Goal: Task Accomplishment & Management: Manage account settings

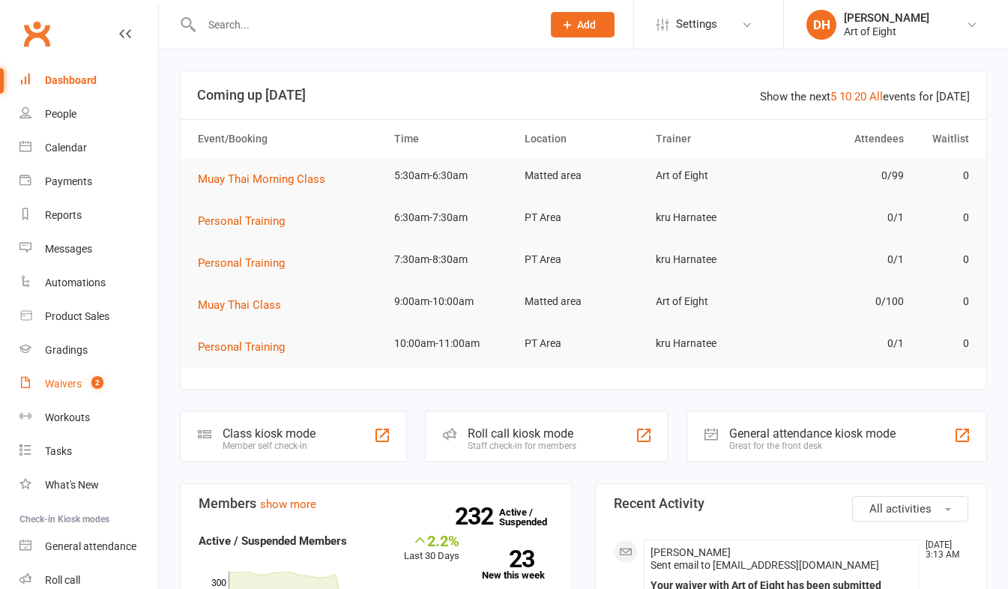
drag, startPoint x: 71, startPoint y: 382, endPoint x: 79, endPoint y: 382, distance: 8.2
click at [71, 382] on div "Waivers" at bounding box center [63, 384] width 37 height 12
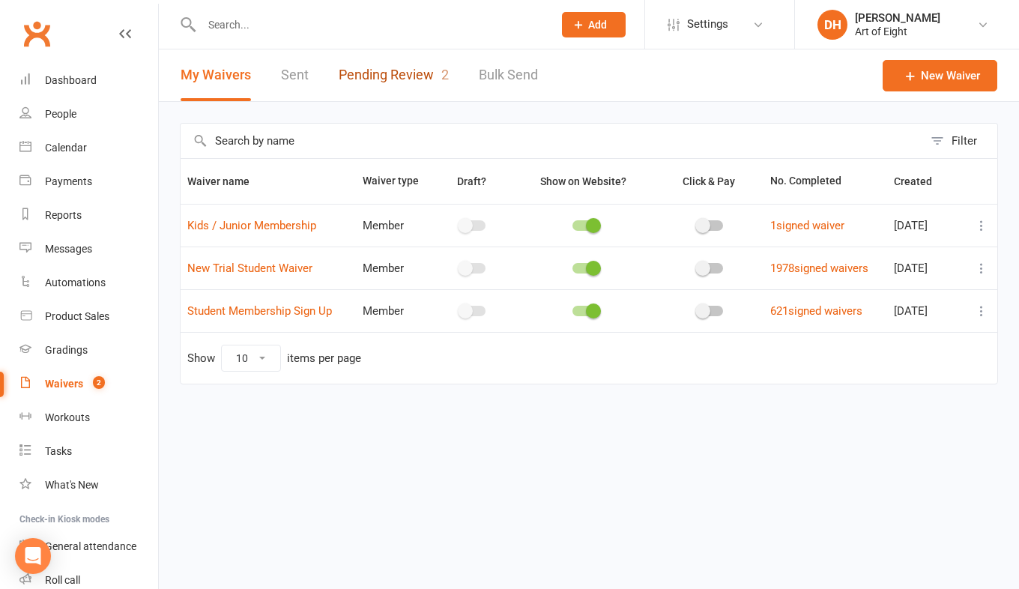
click at [363, 67] on link "Pending Review 2" at bounding box center [394, 75] width 110 height 52
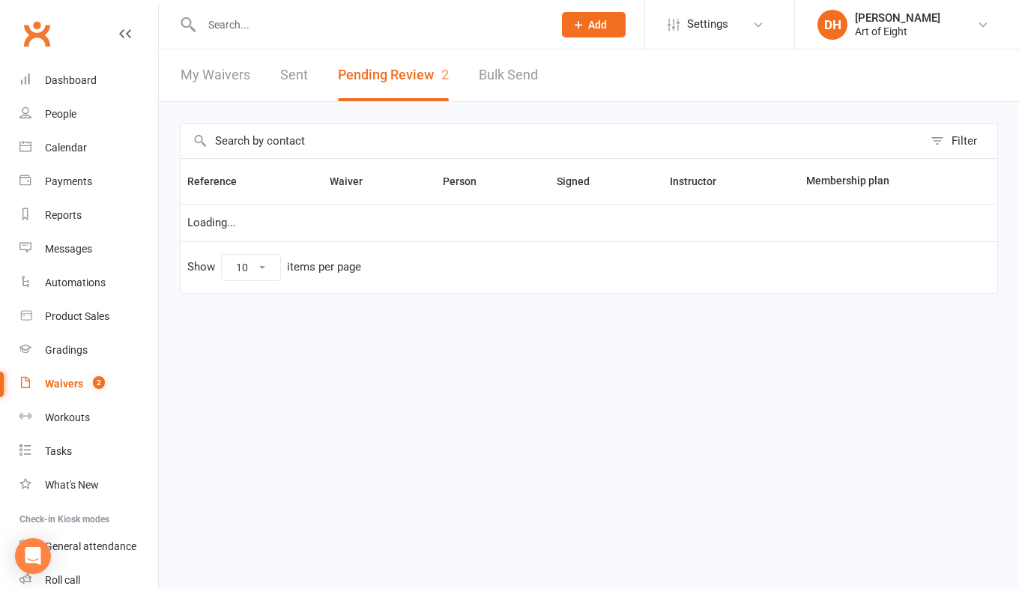
select select "50"
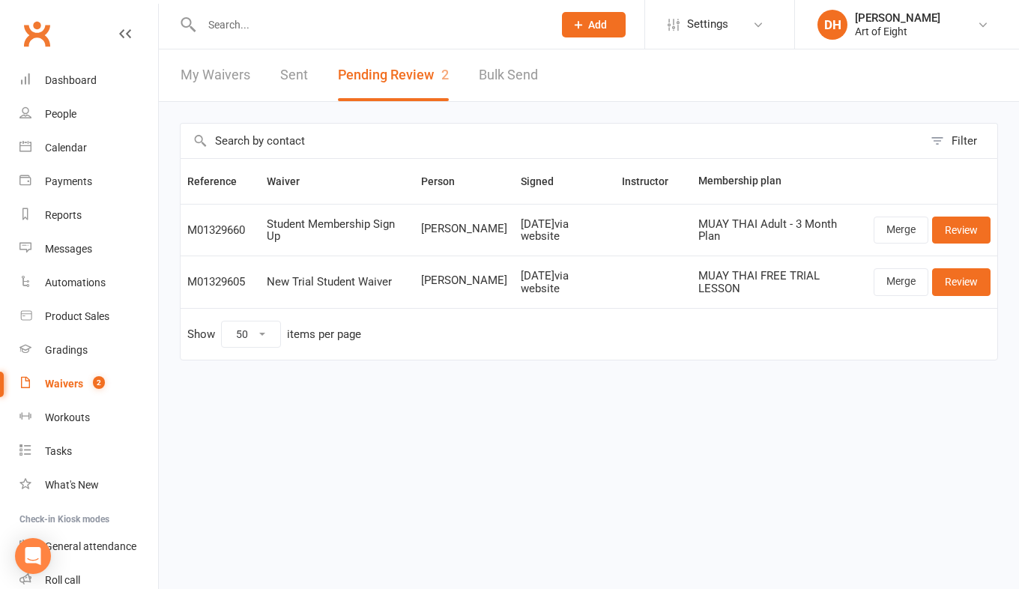
click at [285, 26] on input "text" at bounding box center [369, 24] width 345 height 21
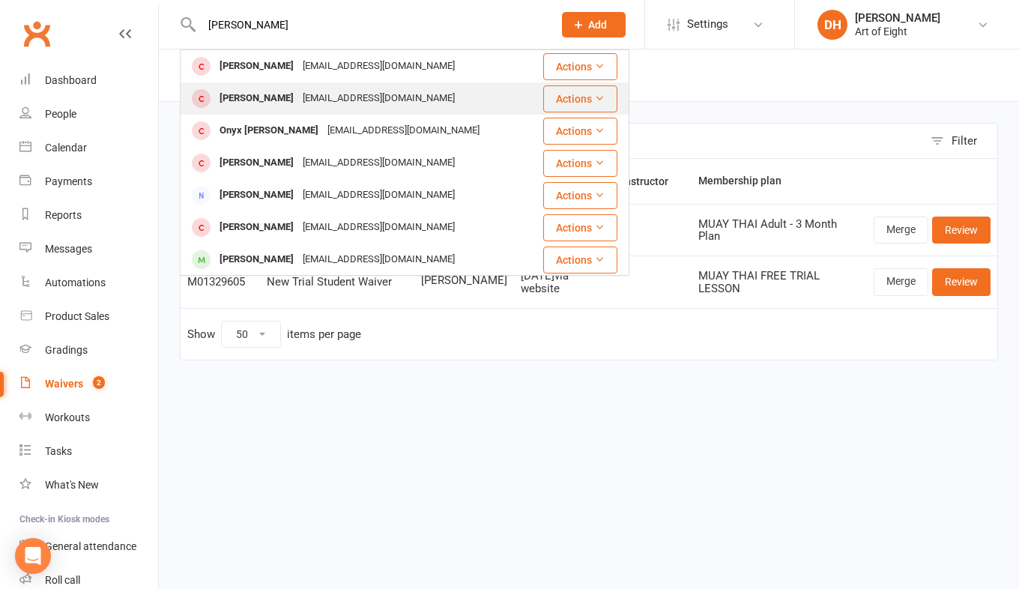
type input "[PERSON_NAME]"
click at [252, 97] on div "[PERSON_NAME]" at bounding box center [256, 99] width 83 height 22
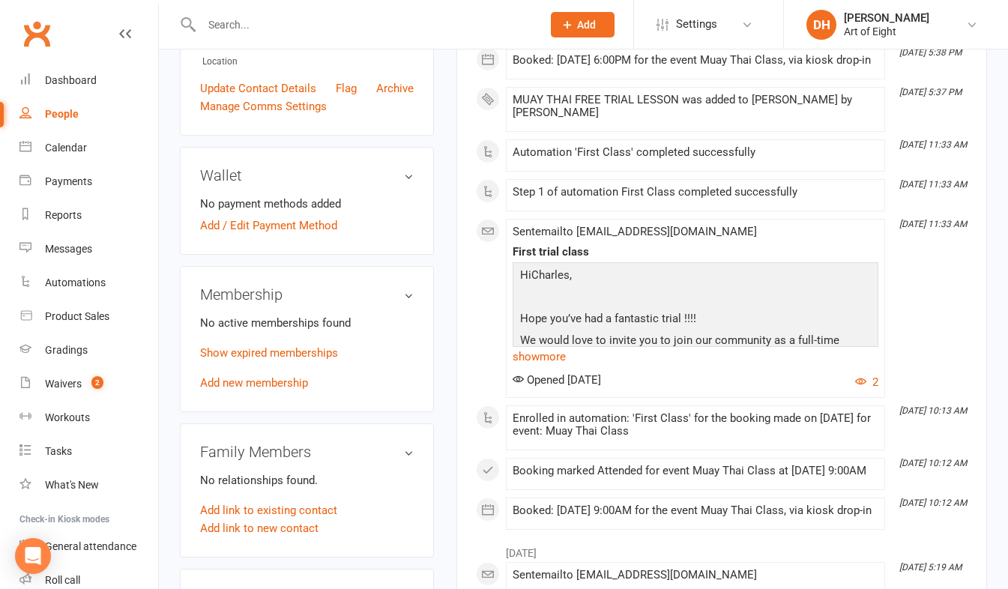
scroll to position [375, 0]
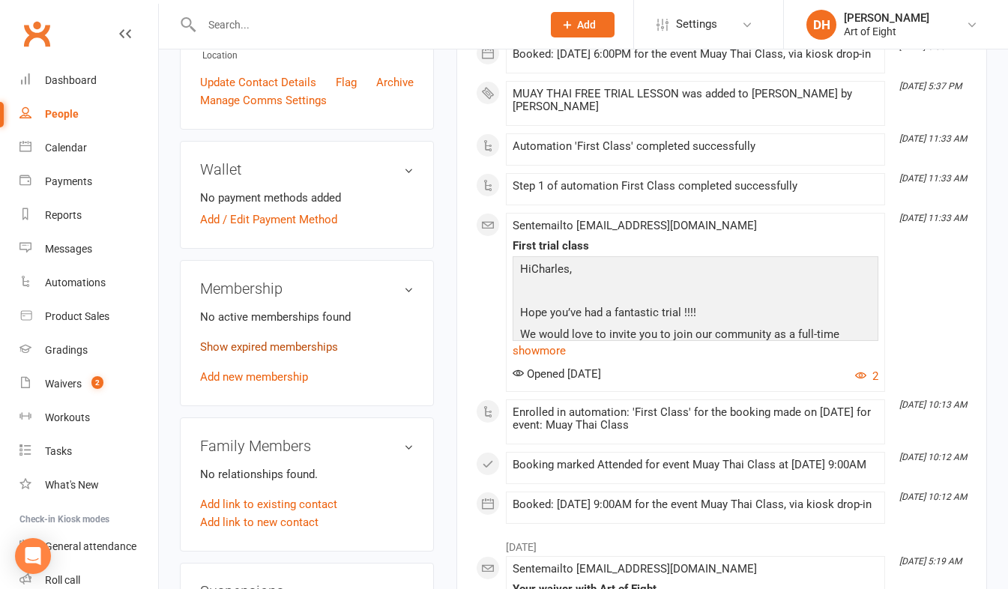
click at [278, 347] on link "Show expired memberships" at bounding box center [269, 346] width 138 height 13
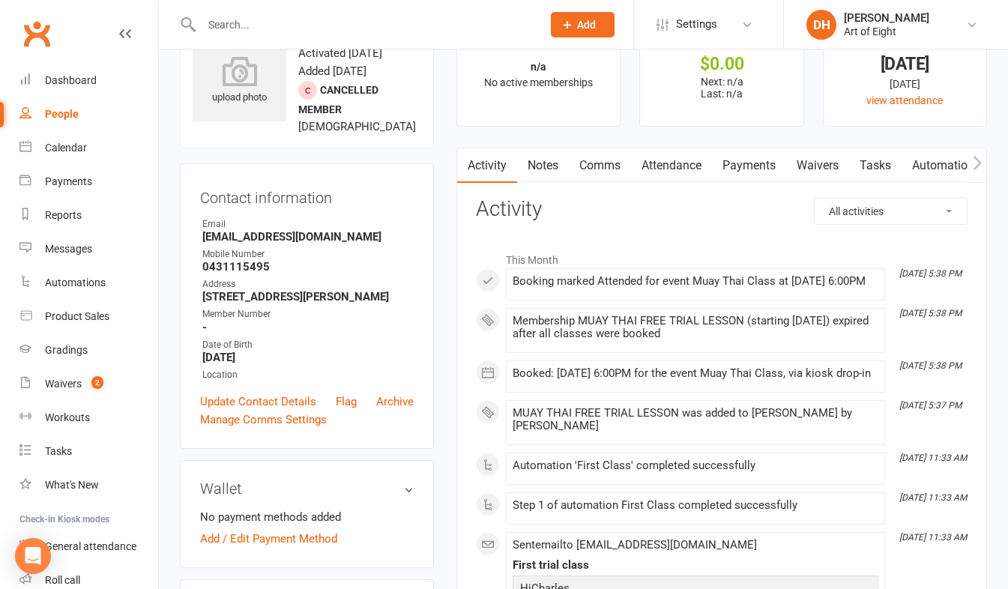
scroll to position [0, 0]
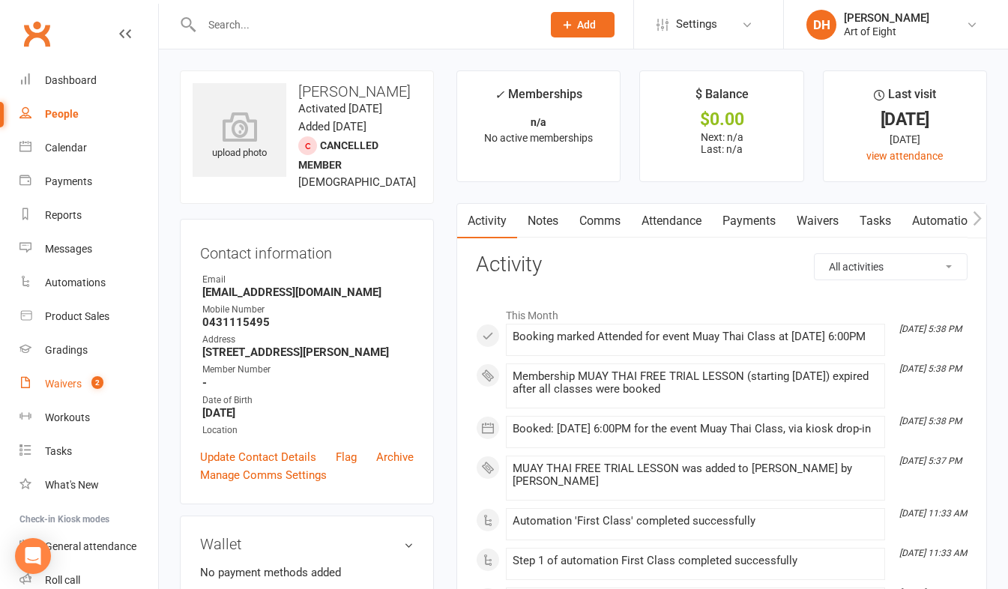
click at [70, 380] on div "Waivers" at bounding box center [63, 384] width 37 height 12
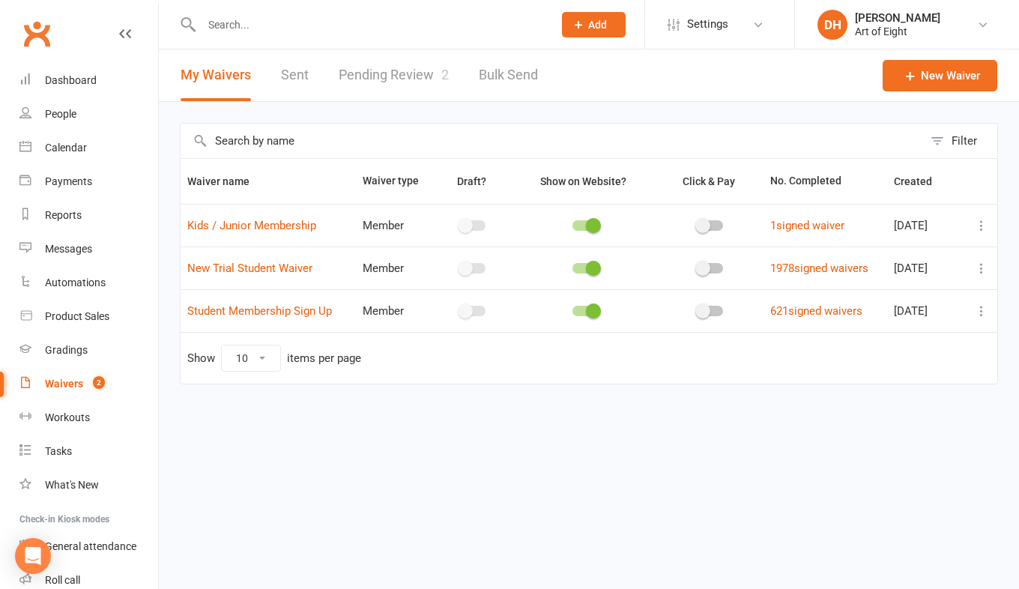
click at [363, 76] on link "Pending Review 2" at bounding box center [394, 75] width 110 height 52
select select "50"
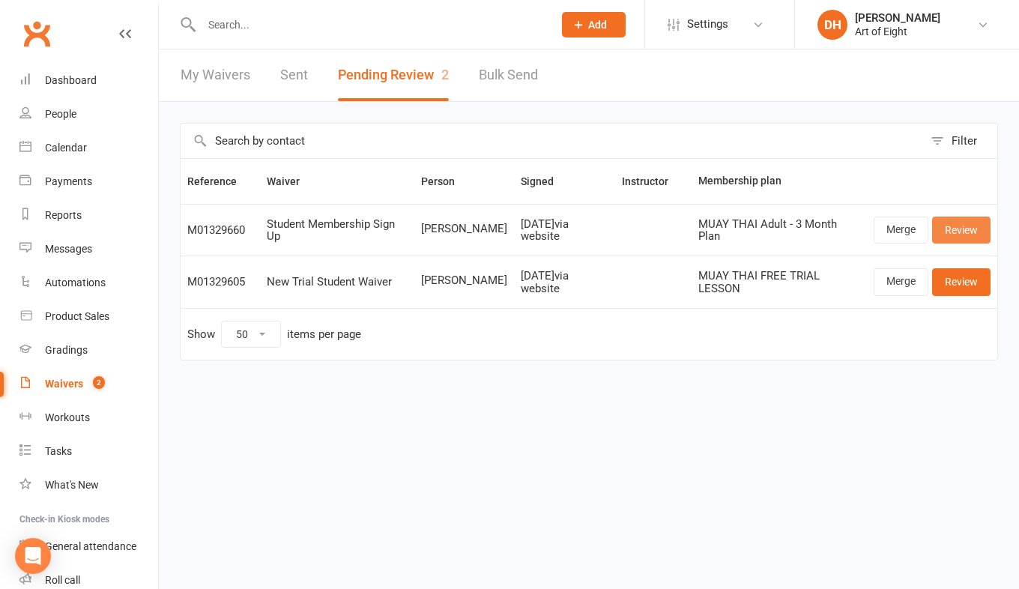
click at [966, 226] on link "Review" at bounding box center [961, 230] width 58 height 27
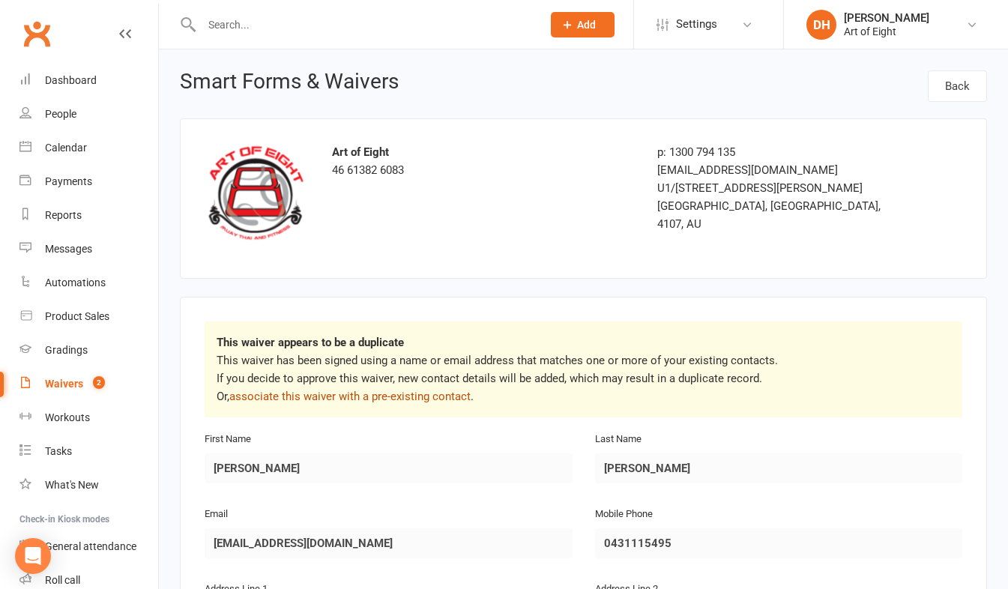
click at [342, 393] on link "associate this waiver with a pre-existing contact" at bounding box center [349, 396] width 241 height 13
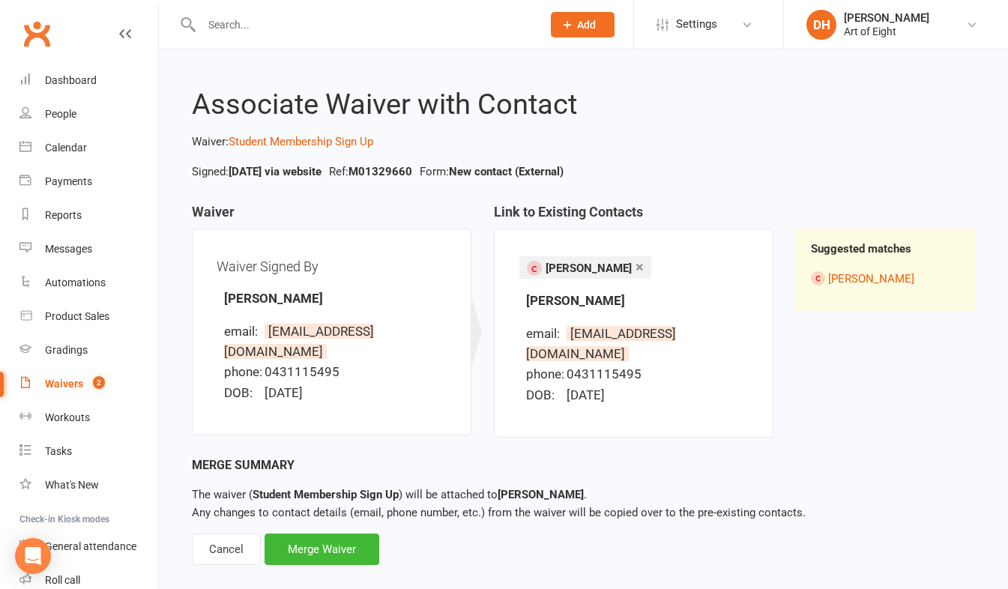
scroll to position [7, 0]
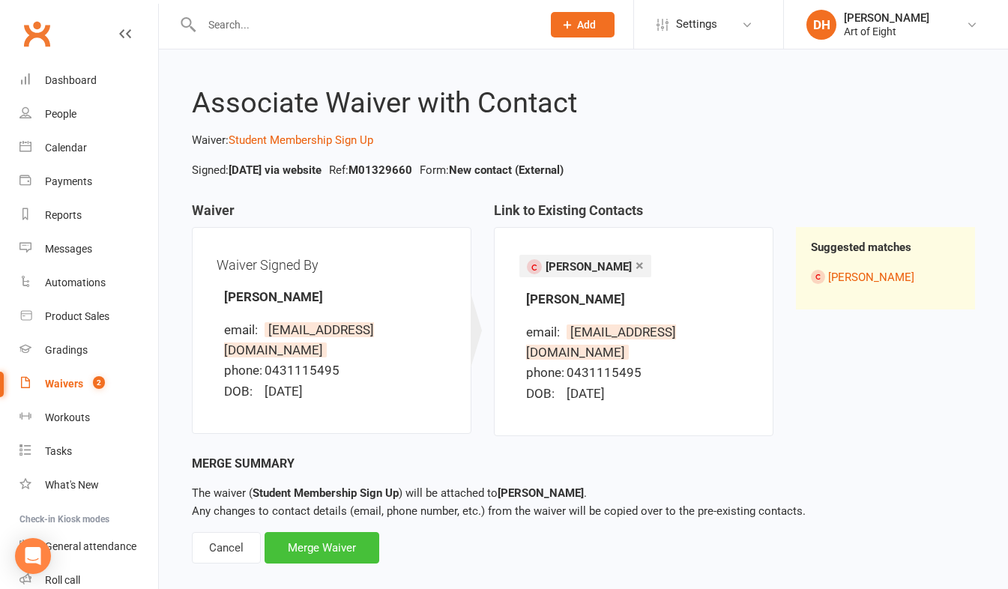
click at [324, 532] on div "Merge Waiver" at bounding box center [322, 547] width 115 height 31
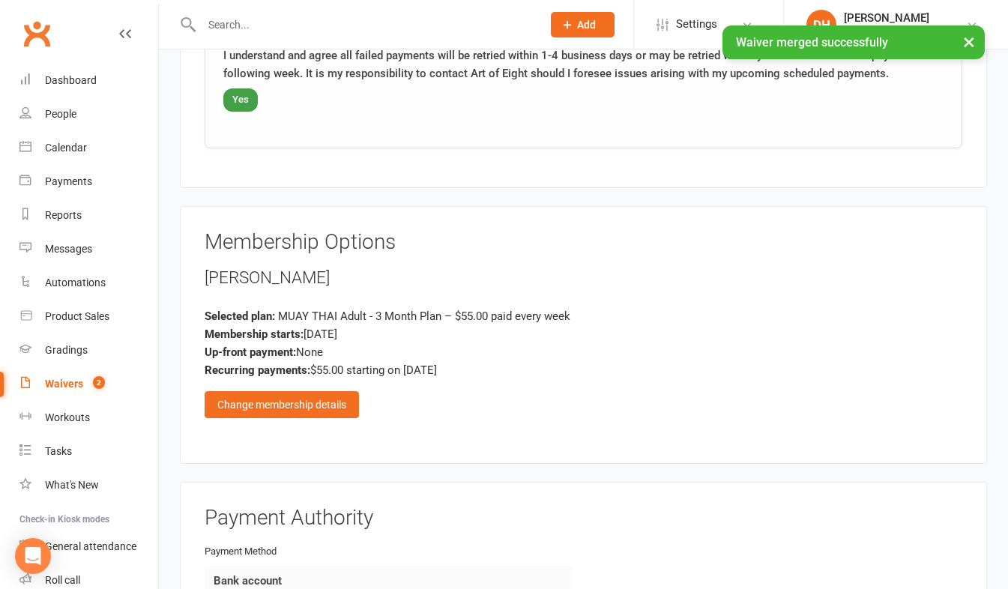
scroll to position [1768, 0]
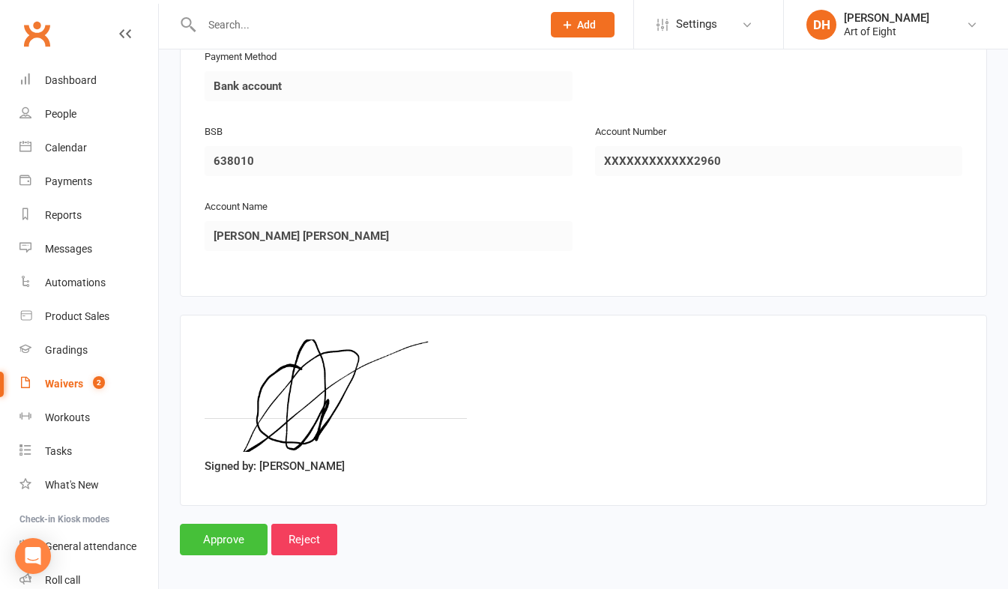
click at [217, 532] on input "Approve" at bounding box center [224, 539] width 88 height 31
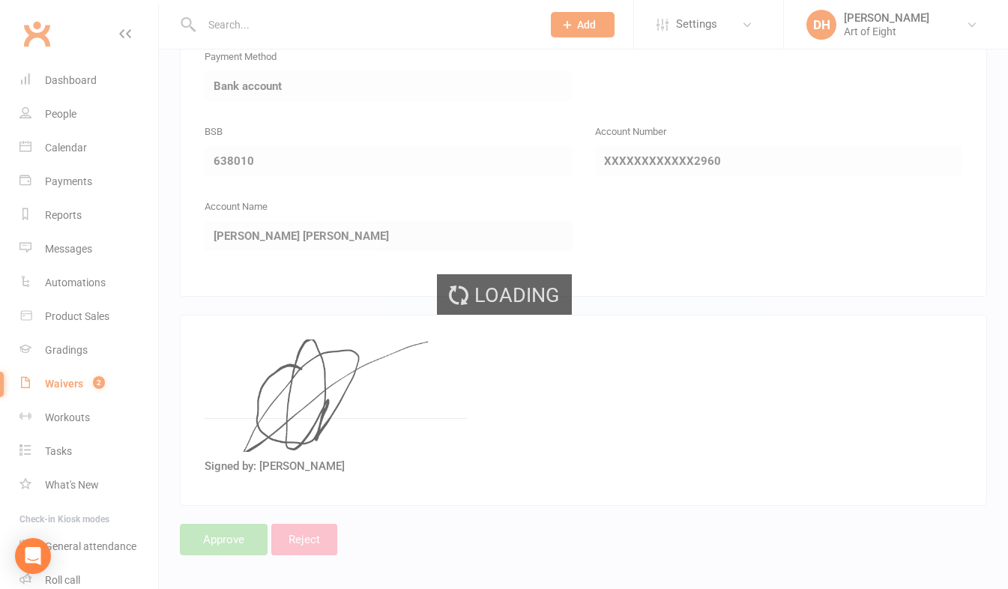
select select "50"
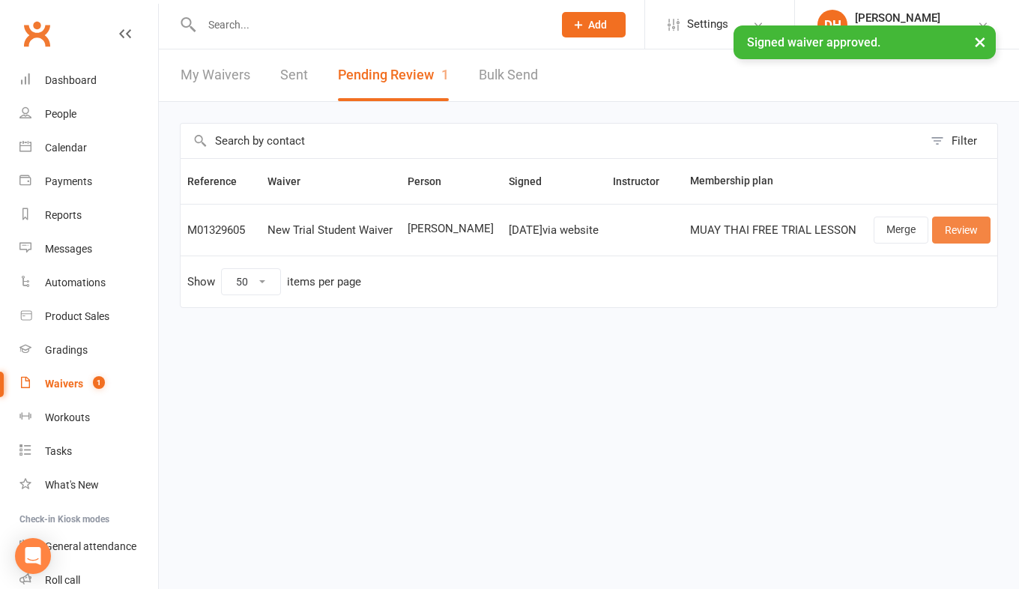
click at [957, 230] on link "Review" at bounding box center [961, 230] width 58 height 27
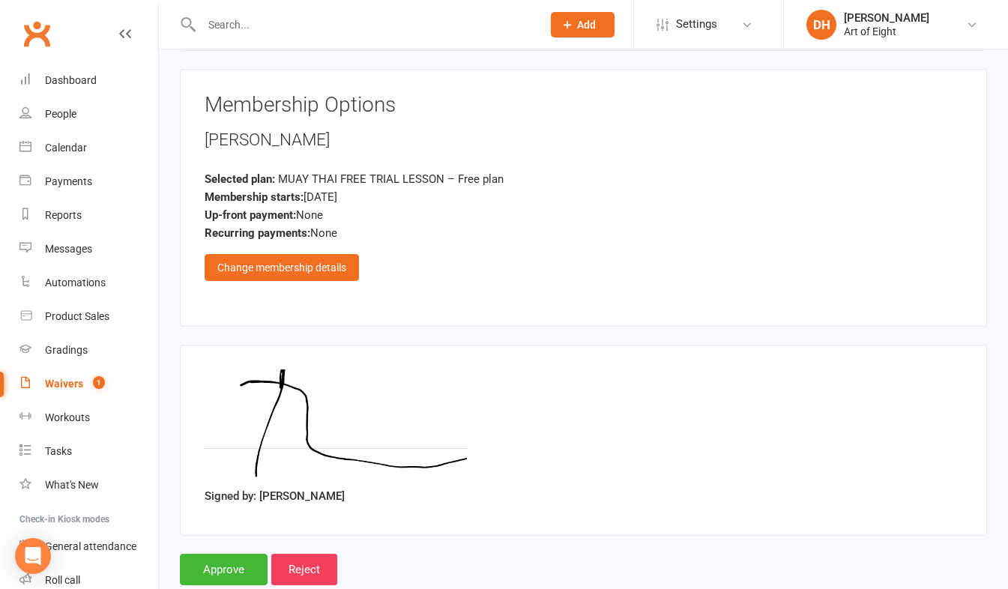
scroll to position [2488, 0]
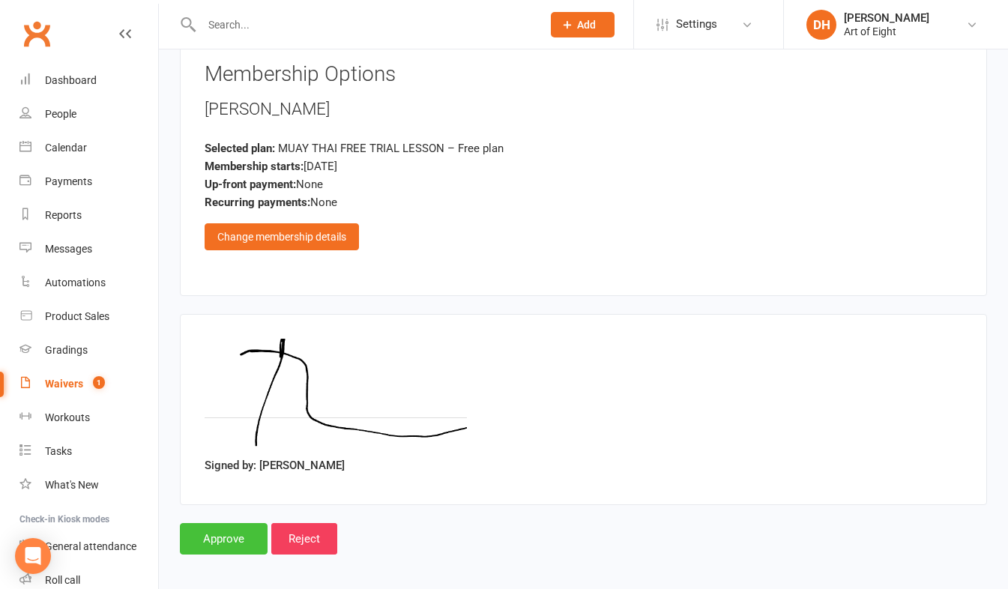
click at [221, 523] on input "Approve" at bounding box center [224, 538] width 88 height 31
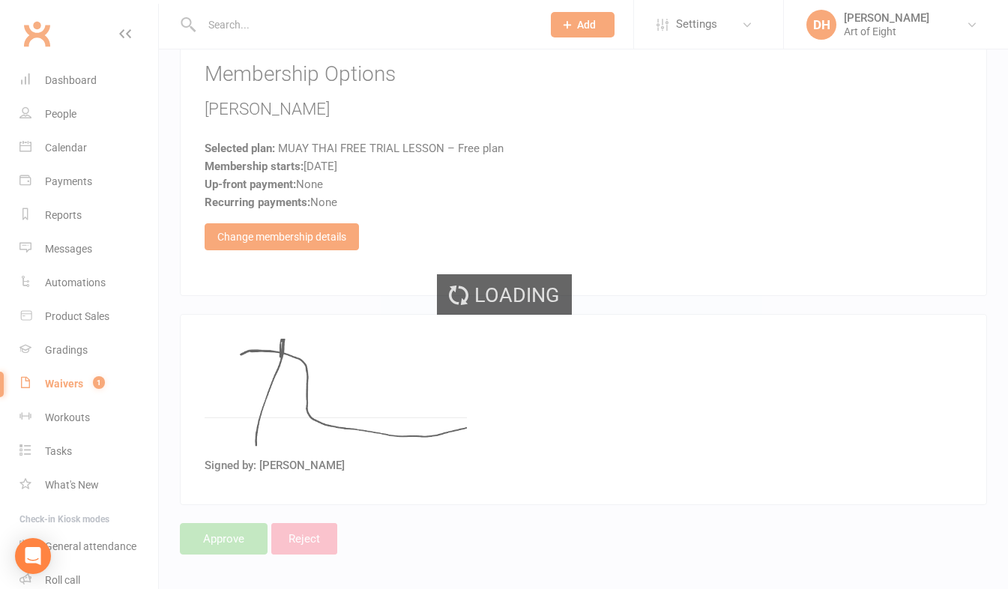
select select "50"
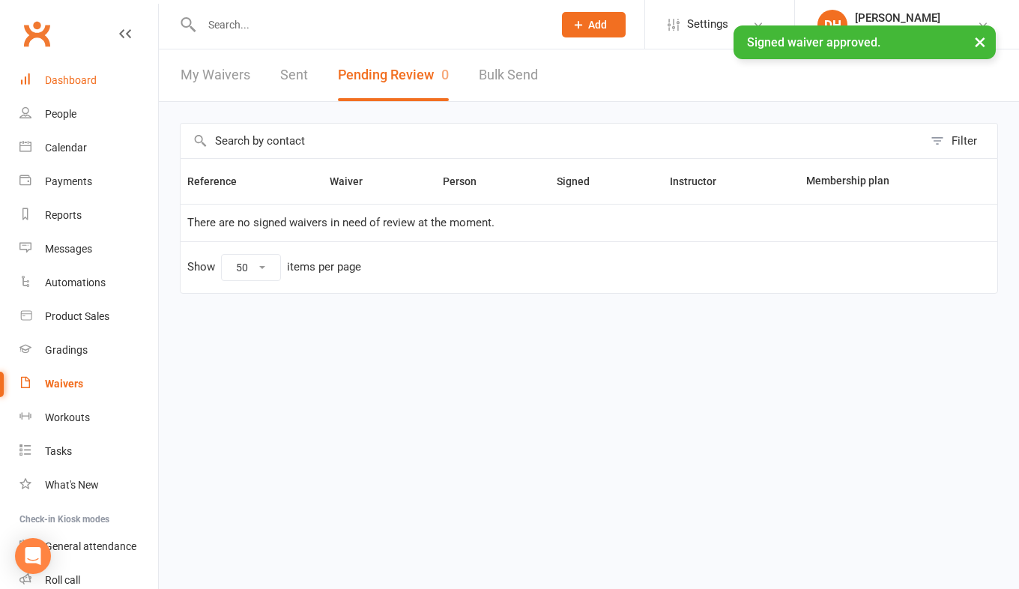
click at [76, 76] on div "Dashboard" at bounding box center [71, 80] width 52 height 12
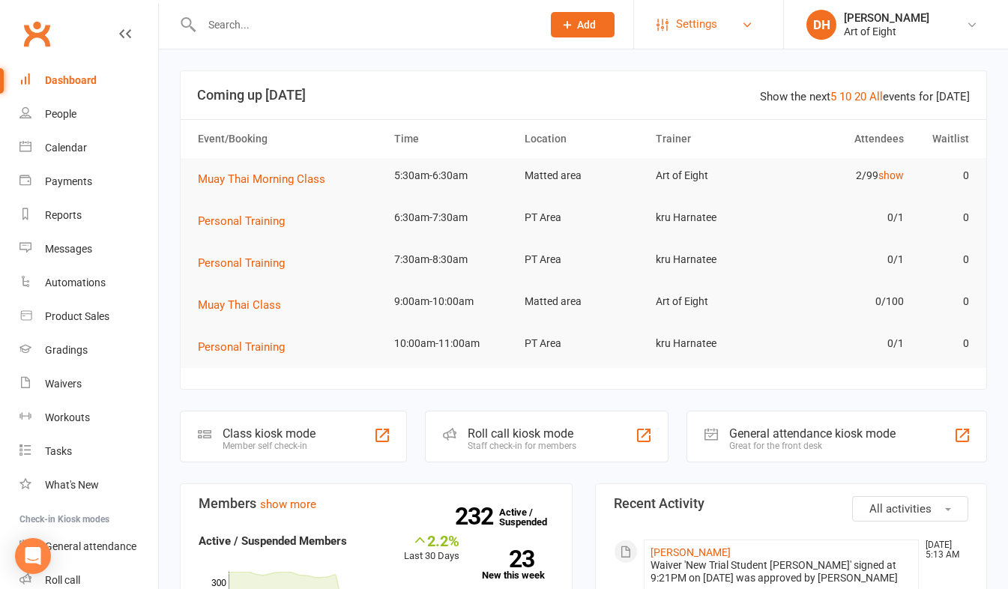
click at [703, 27] on span "Settings" at bounding box center [696, 24] width 41 height 34
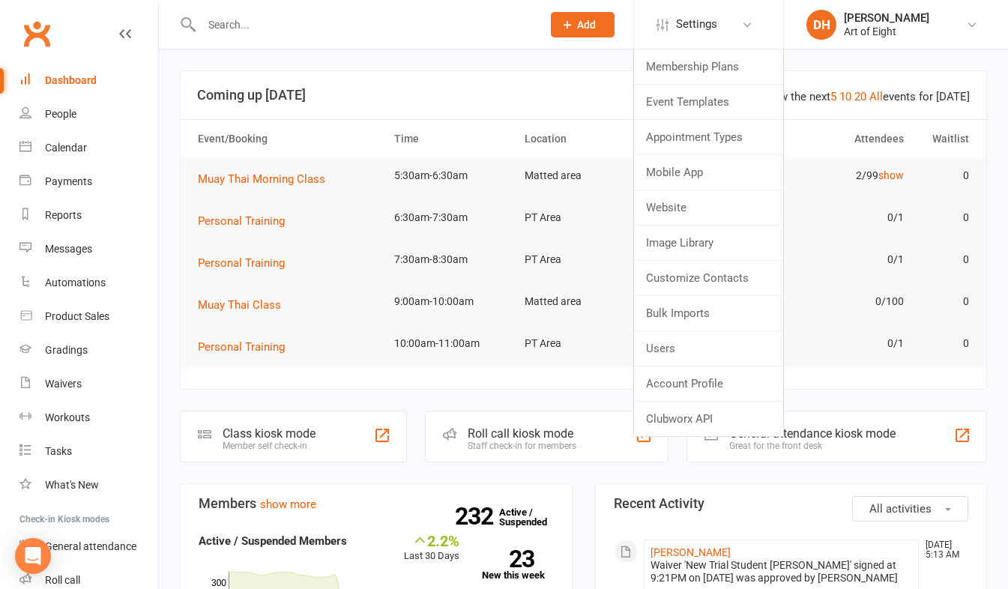
click at [363, 202] on td "Personal Training" at bounding box center [289, 221] width 196 height 42
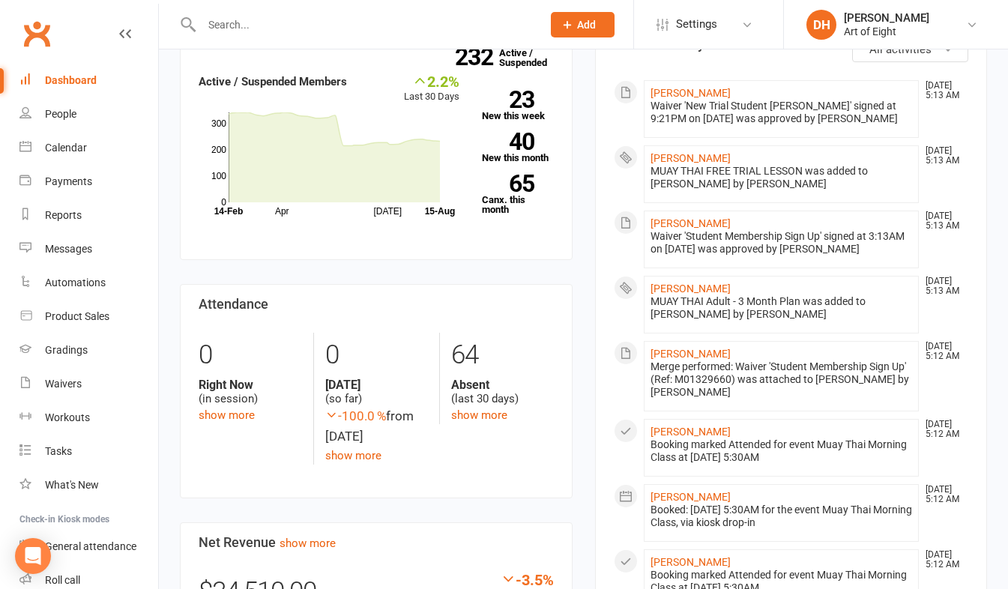
scroll to position [525, 0]
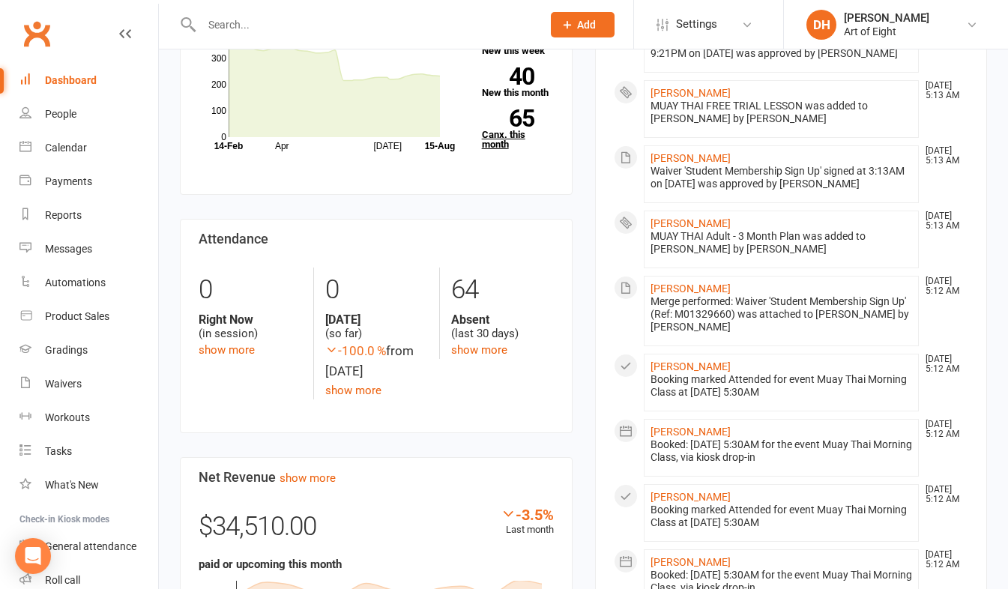
click at [497, 141] on link "65 Canx. this month" at bounding box center [518, 129] width 72 height 40
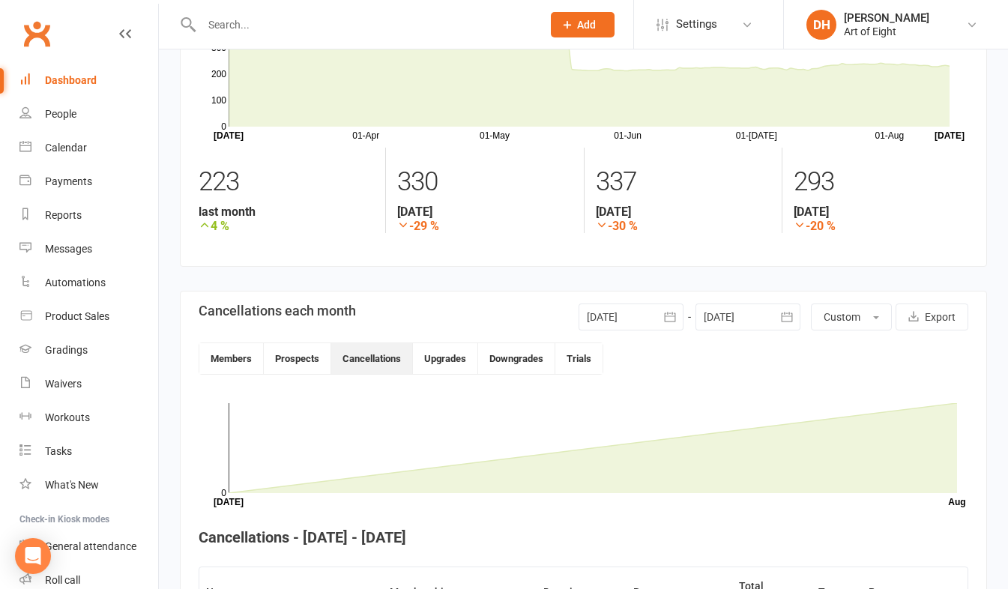
scroll to position [109, 0]
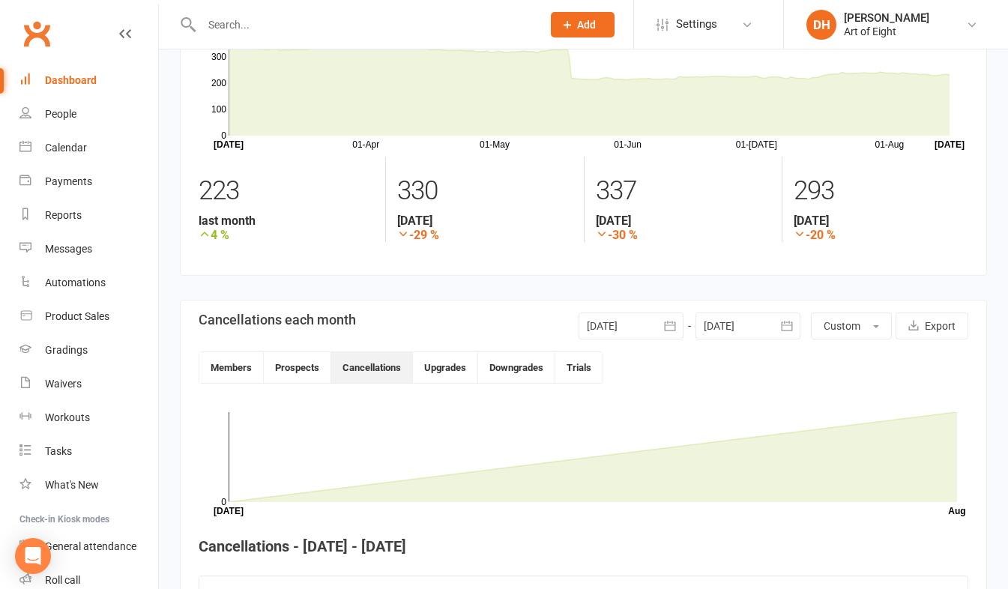
click at [664, 327] on icon "button" at bounding box center [669, 326] width 11 height 10
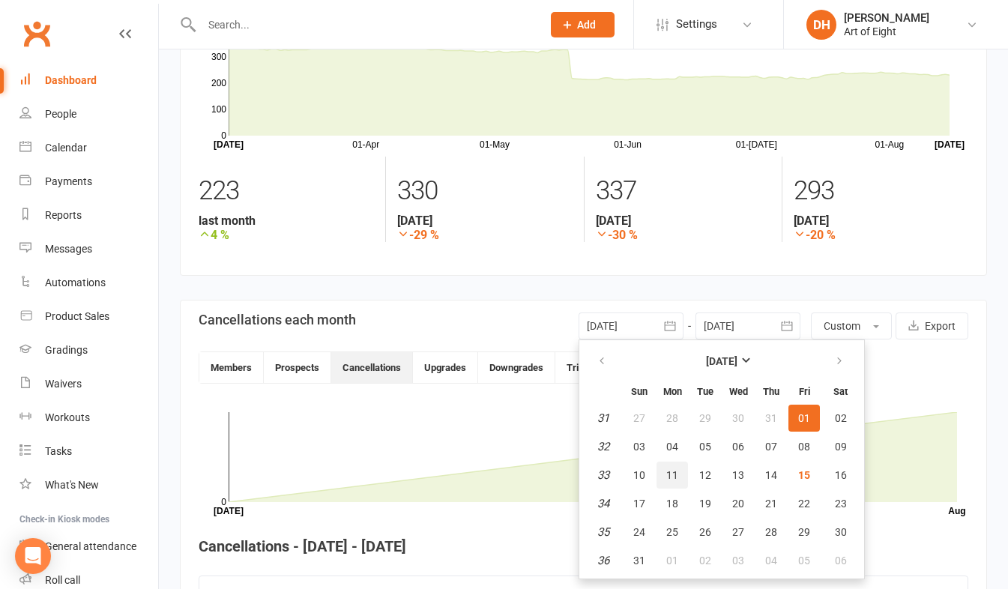
click at [667, 476] on span "11" at bounding box center [672, 475] width 12 height 12
type input "[DATE]"
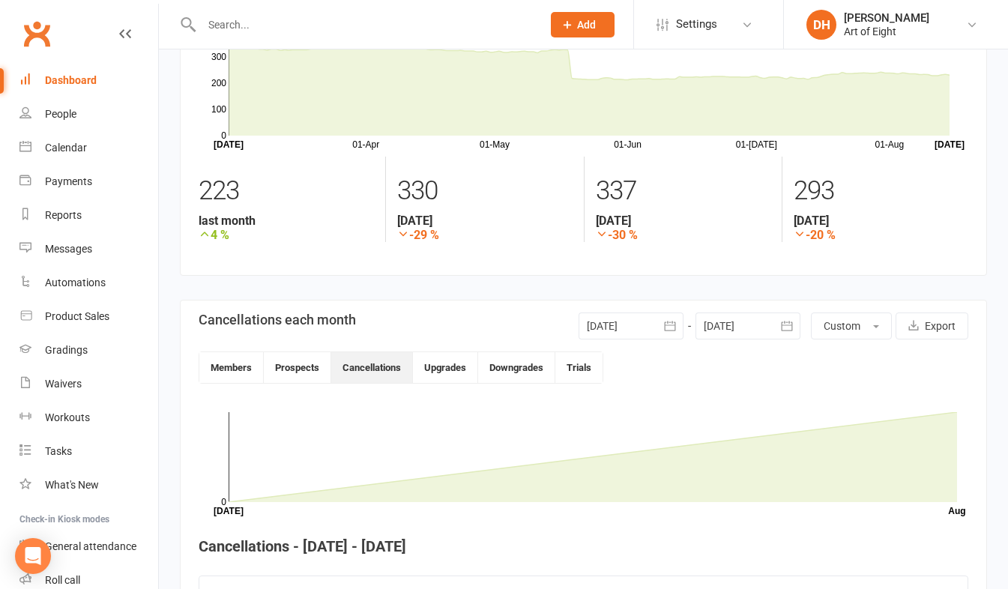
click at [786, 330] on icon "button" at bounding box center [786, 325] width 15 height 15
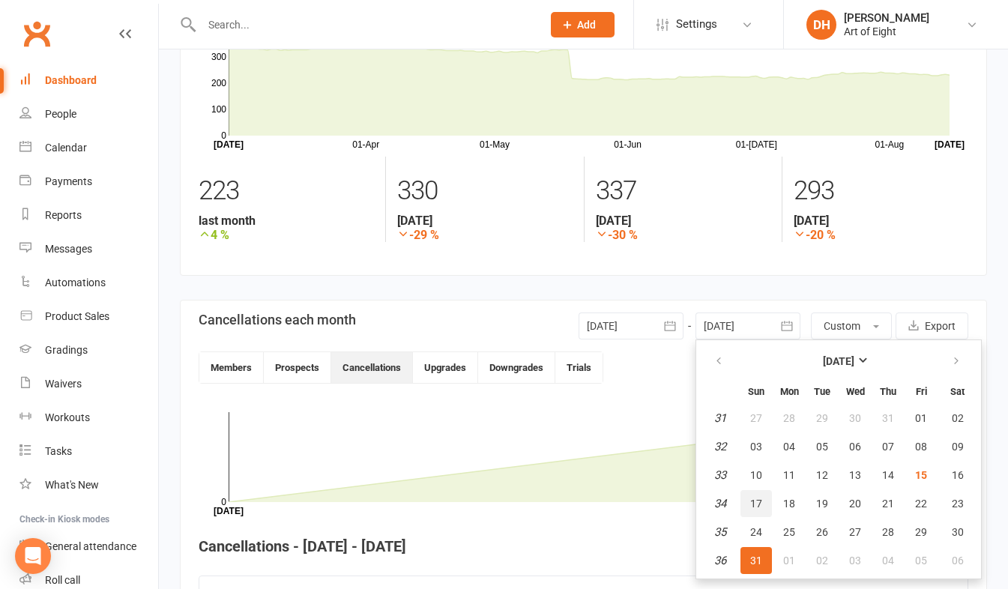
click at [751, 504] on span "17" at bounding box center [756, 504] width 12 height 12
type input "[DATE]"
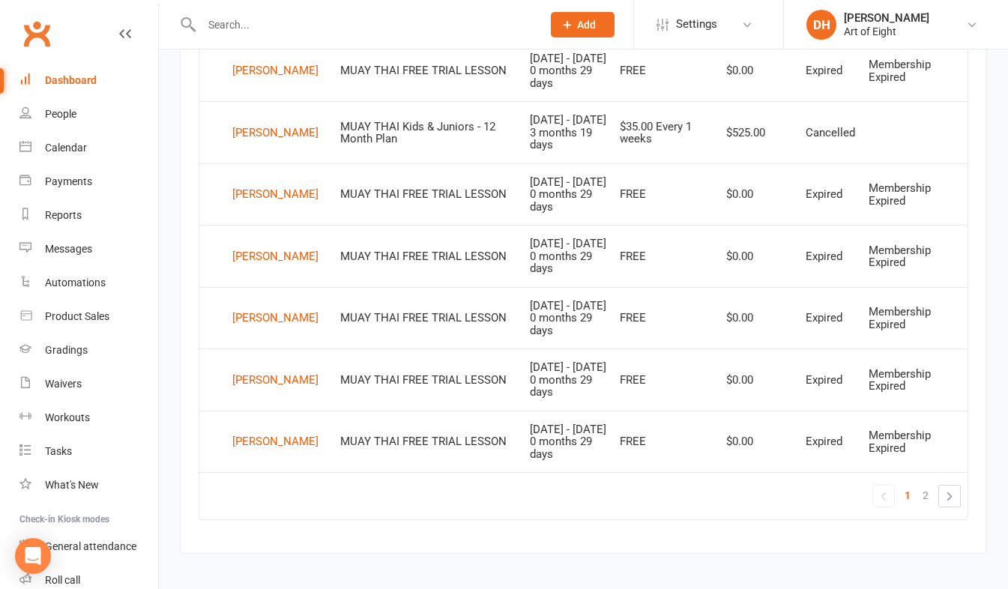
scroll to position [1201, 0]
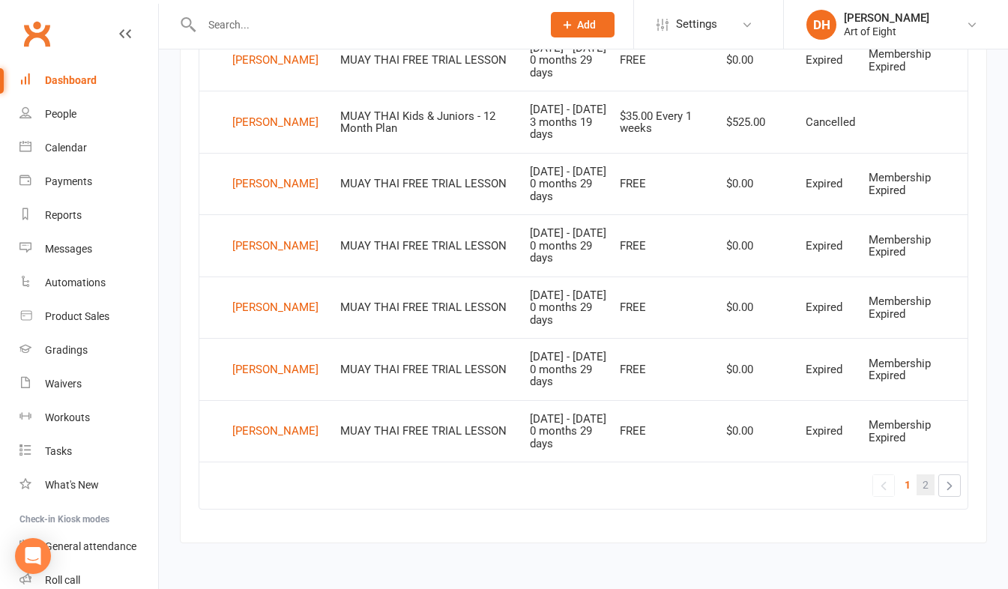
click at [924, 484] on span "2" at bounding box center [925, 484] width 6 height 21
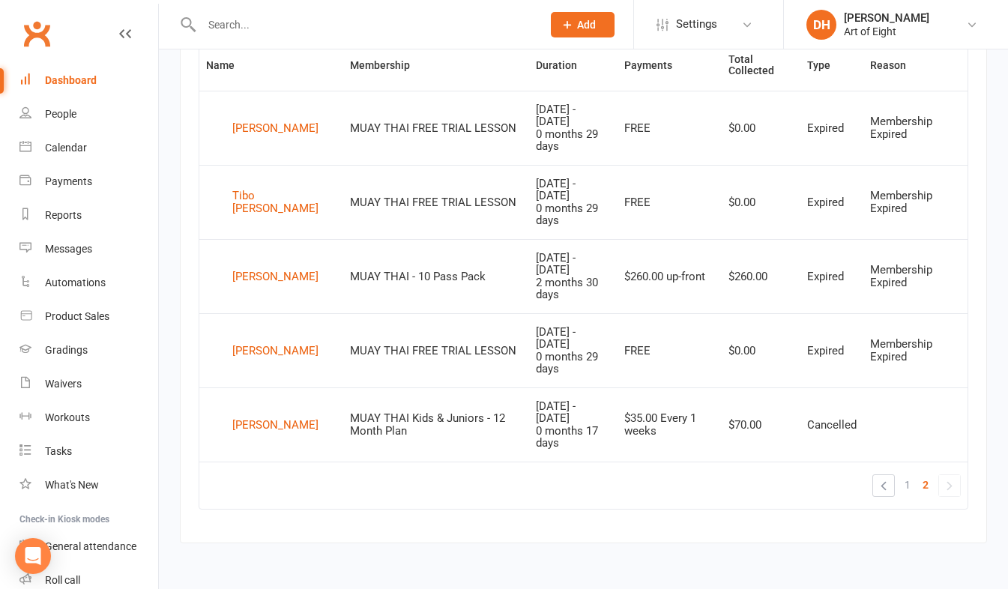
scroll to position [583, 0]
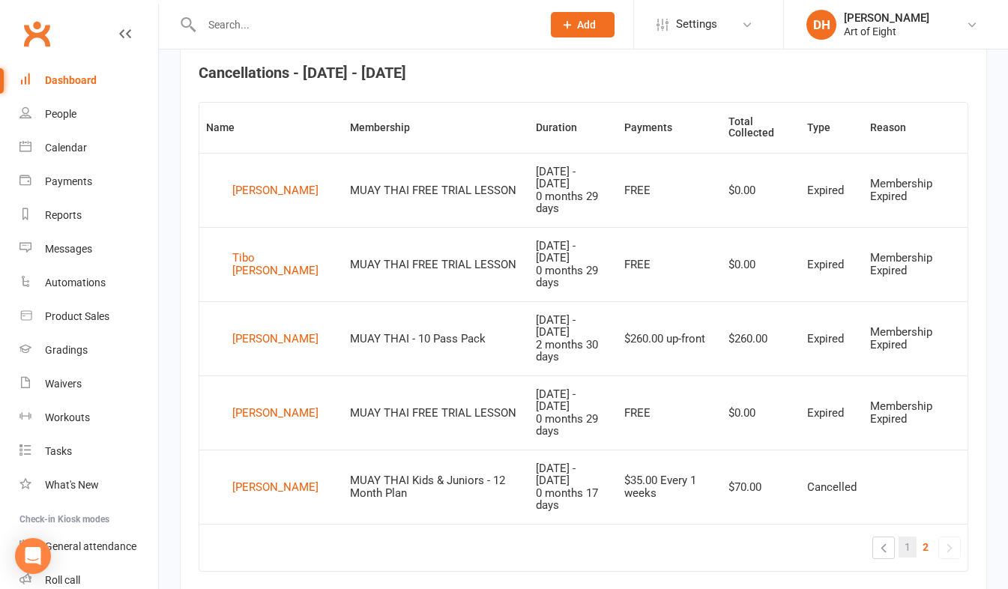
click at [907, 536] on span "1" at bounding box center [907, 546] width 6 height 21
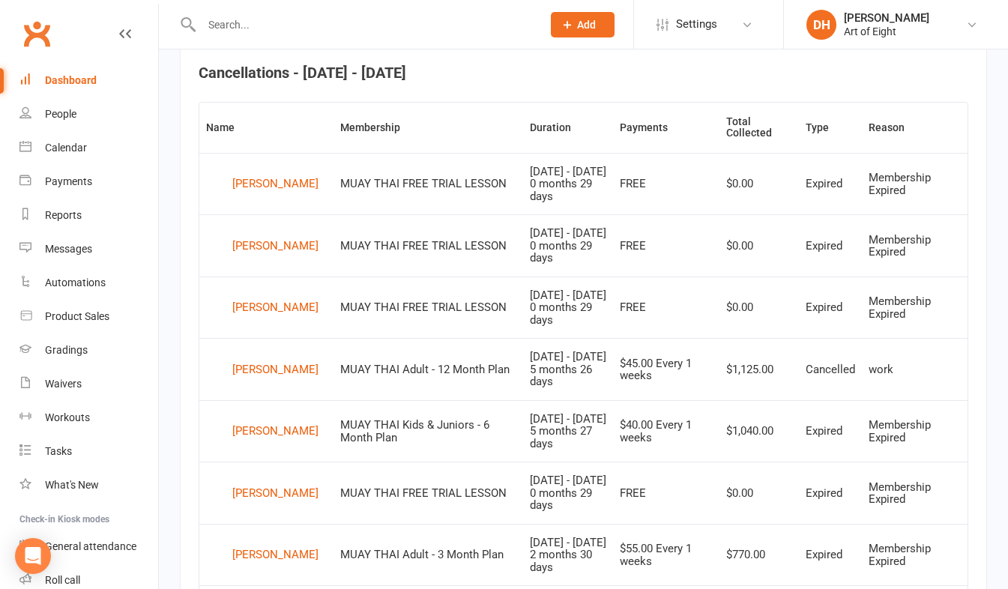
click at [68, 76] on div "Dashboard" at bounding box center [71, 80] width 52 height 12
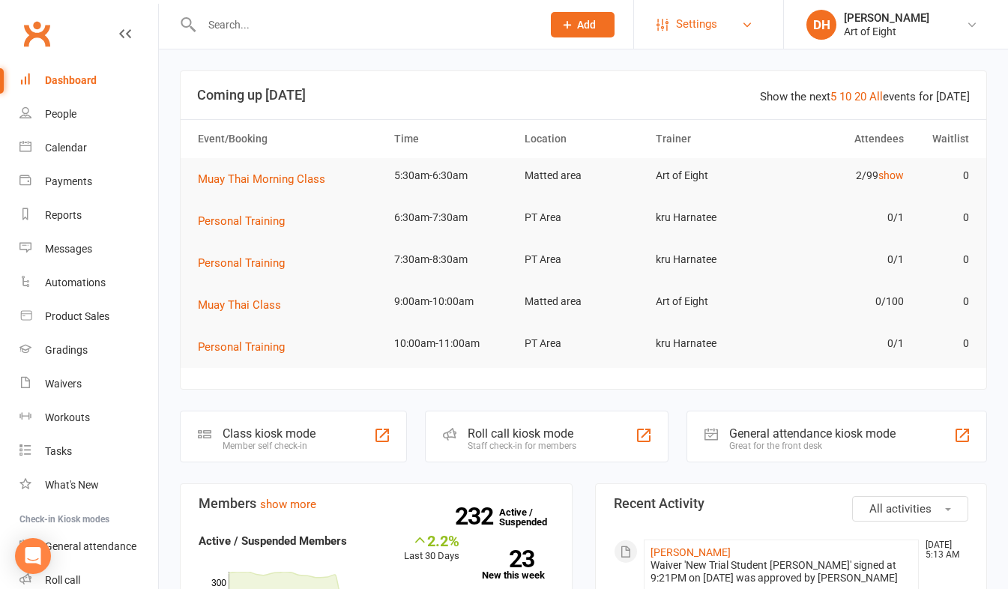
click at [719, 30] on link "Settings" at bounding box center [708, 24] width 104 height 34
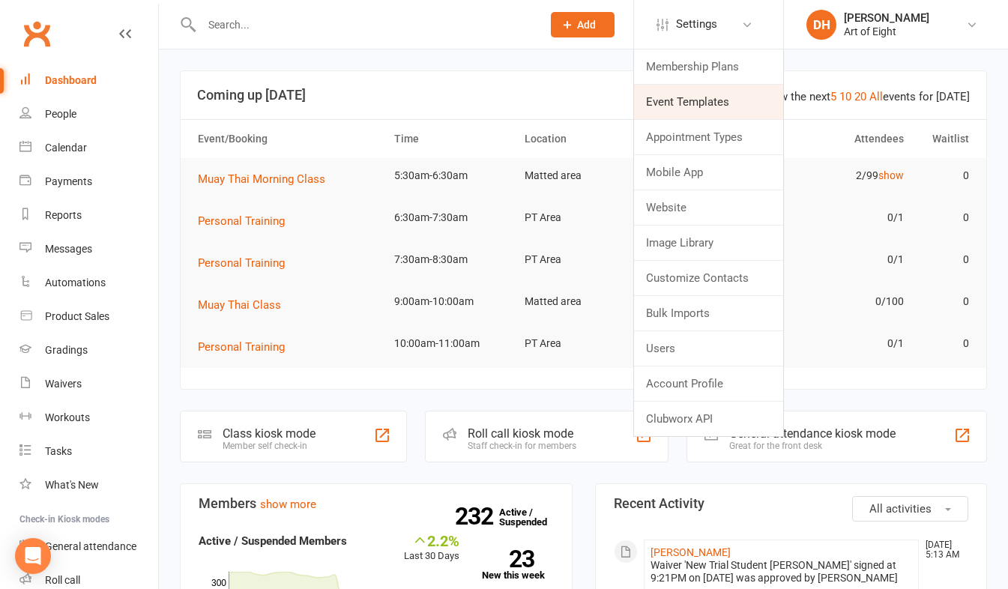
click at [671, 99] on link "Event Templates" at bounding box center [708, 102] width 149 height 34
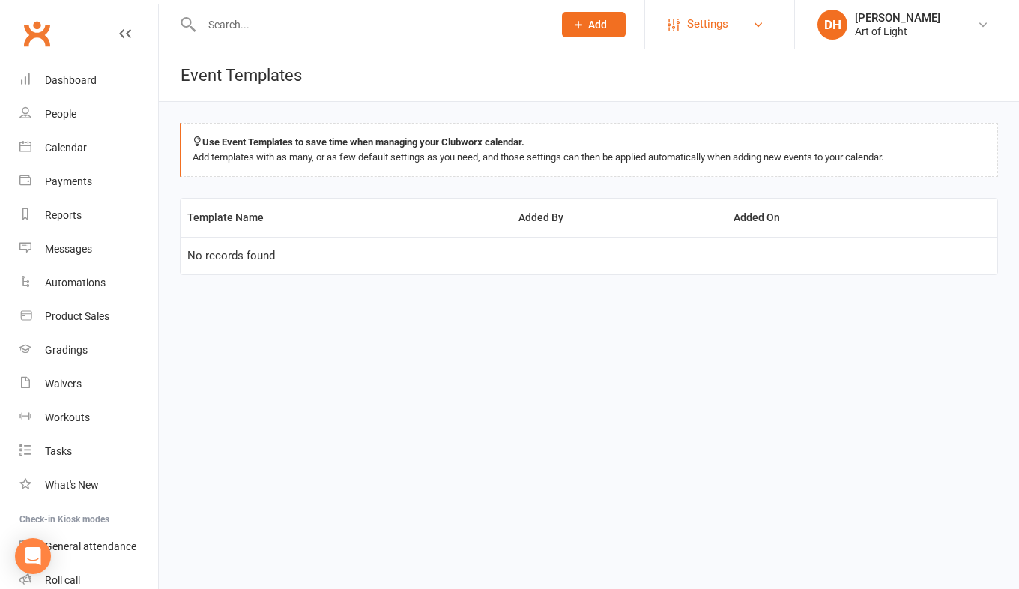
click at [708, 19] on span "Settings" at bounding box center [707, 24] width 41 height 34
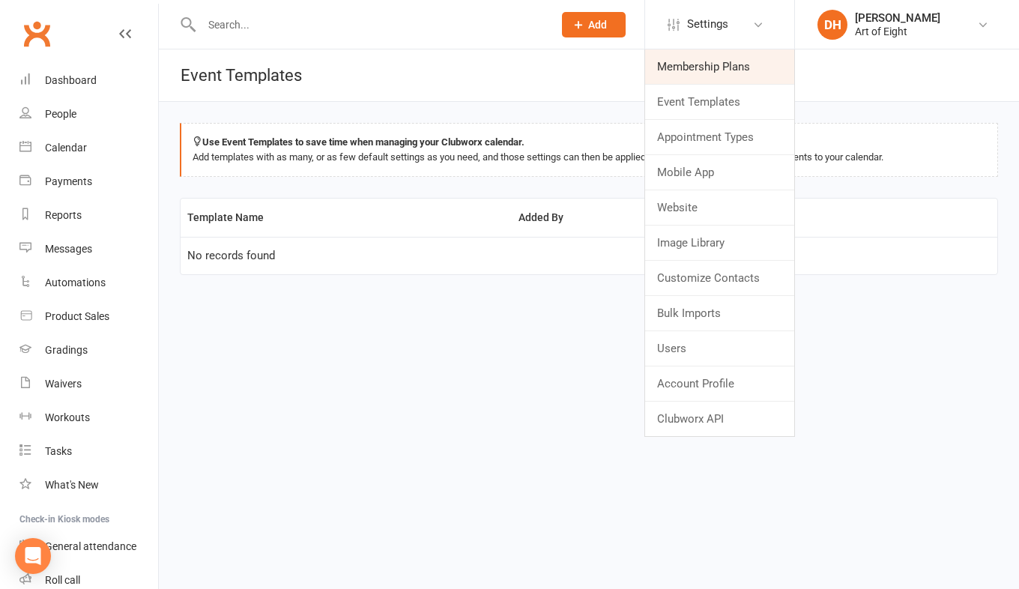
click at [692, 72] on link "Membership Plans" at bounding box center [719, 66] width 149 height 34
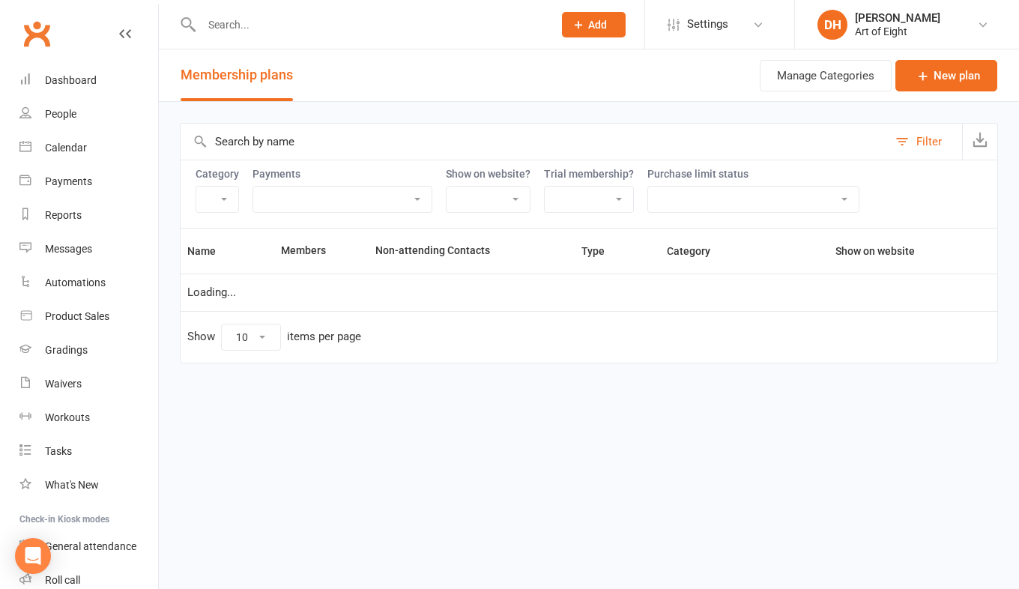
select select "50"
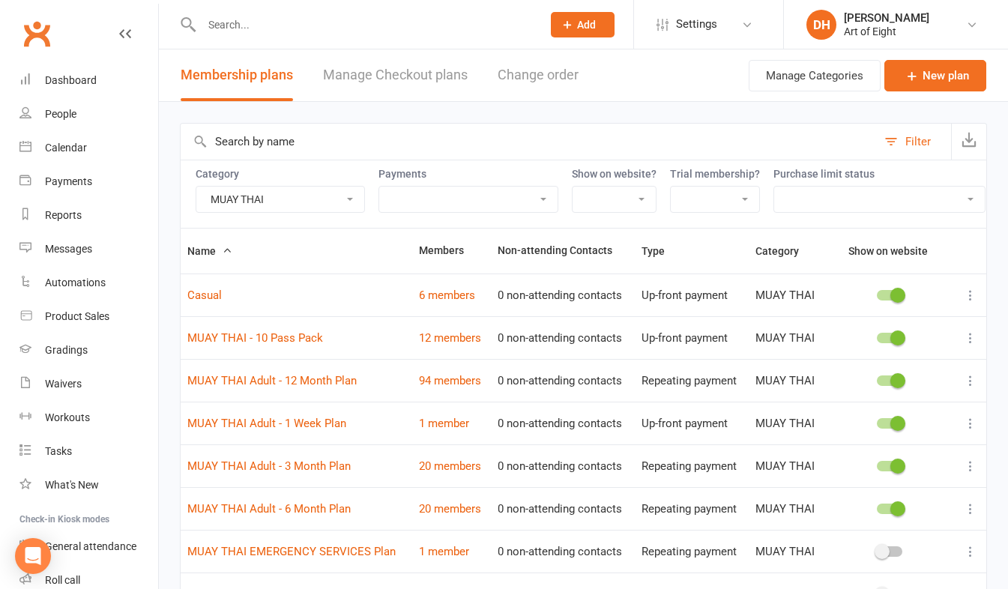
click at [343, 196] on select "BJJ/MMA BJJ/MMA - Kids & Juniors MUAY THAI MUAY THAI - Kids & Juniors Personal …" at bounding box center [280, 199] width 168 height 25
click at [196, 187] on select "BJJ/MMA BJJ/MMA - Kids & Juniors MUAY THAI MUAY THAI - Kids & Juniors Personal …" at bounding box center [280, 199] width 168 height 25
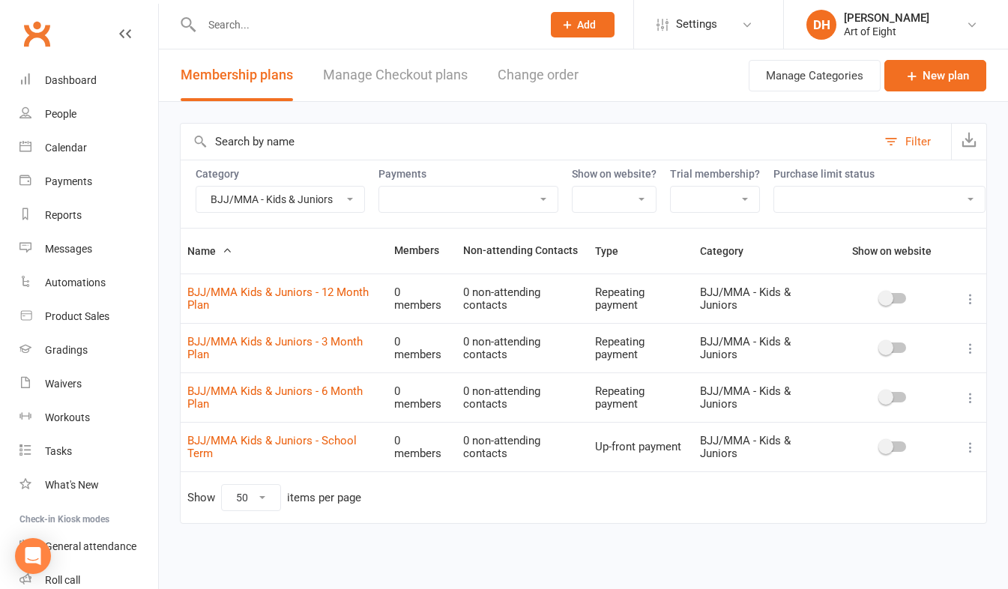
click at [291, 202] on select "BJJ/MMA BJJ/MMA - Kids & Juniors MUAY THAI MUAY THAI - Kids & Juniors Personal …" at bounding box center [280, 199] width 168 height 25
select select "15110"
click at [196, 187] on select "BJJ/MMA BJJ/MMA - Kids & Juniors MUAY THAI MUAY THAI - Kids & Juniors Personal …" at bounding box center [280, 199] width 168 height 25
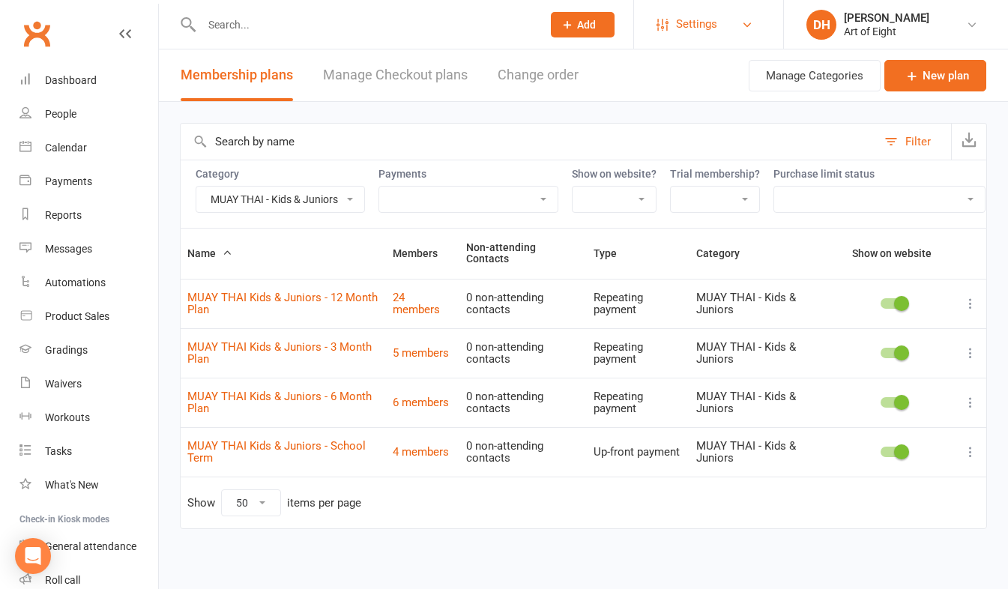
click at [674, 16] on link "Settings" at bounding box center [708, 24] width 104 height 34
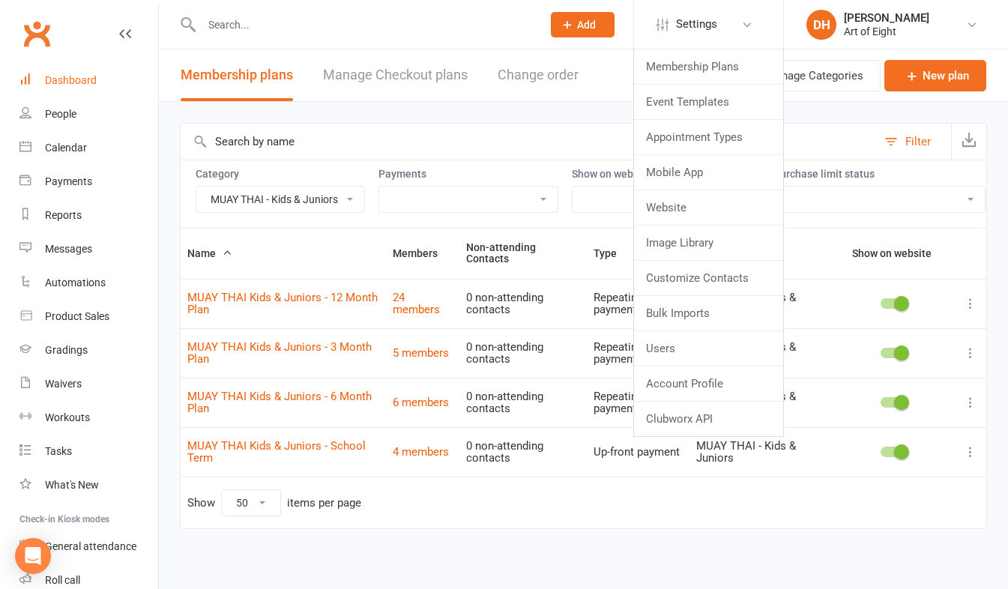
click at [69, 80] on div "Dashboard" at bounding box center [71, 80] width 52 height 12
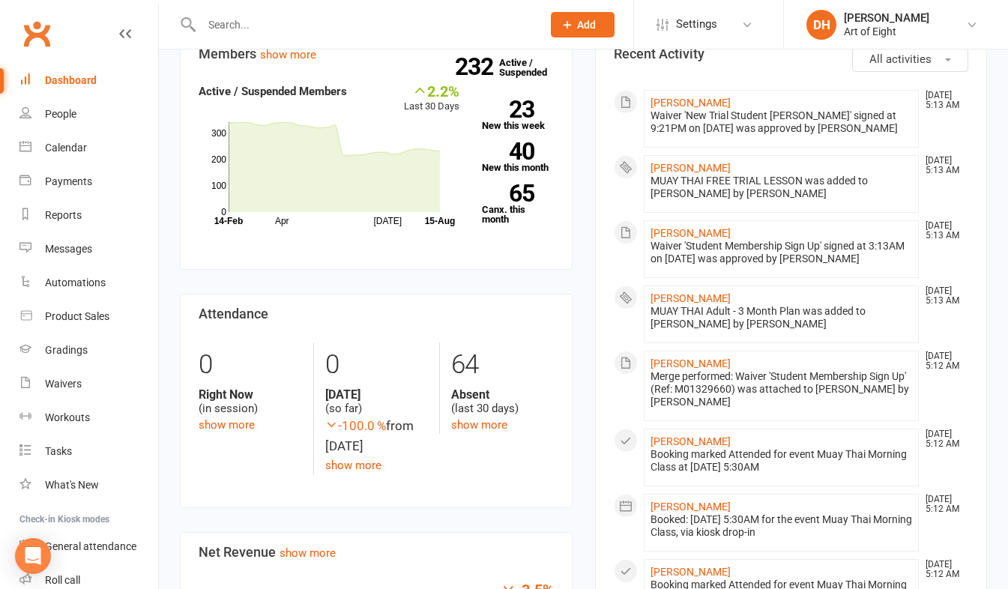
scroll to position [300, 0]
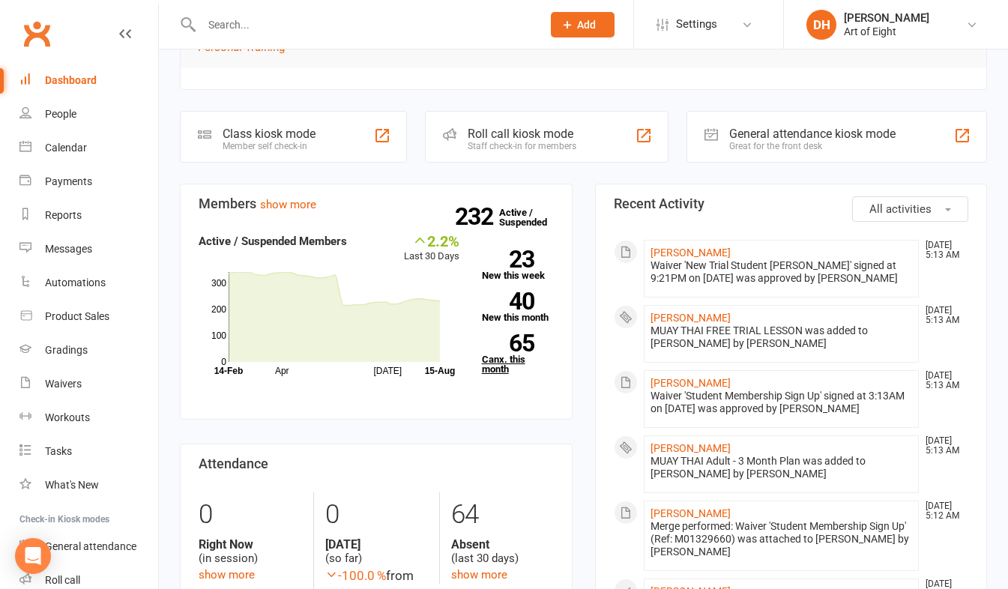
click at [492, 356] on link "65 Canx. this month" at bounding box center [518, 354] width 72 height 40
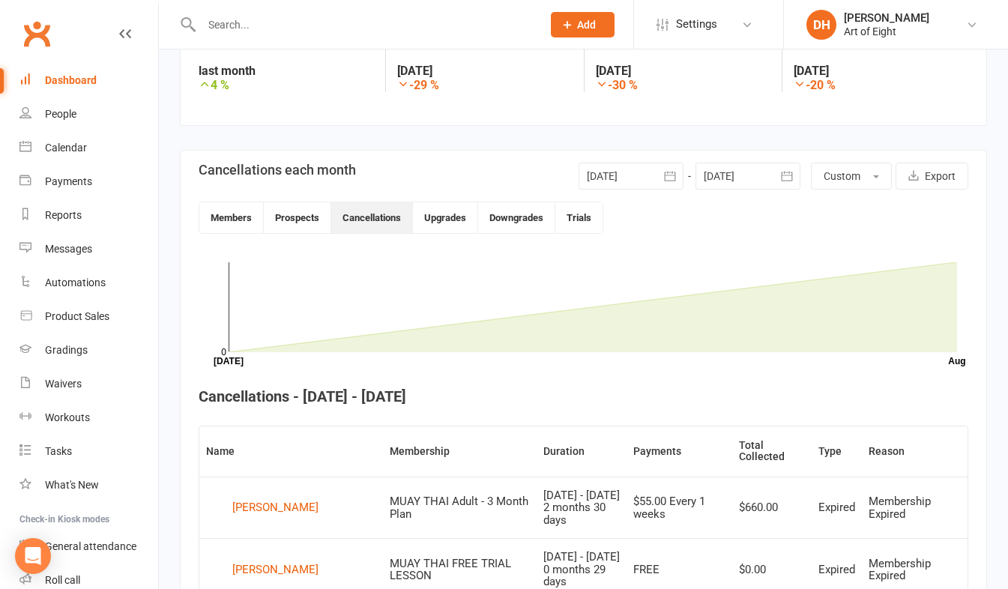
scroll to position [184, 0]
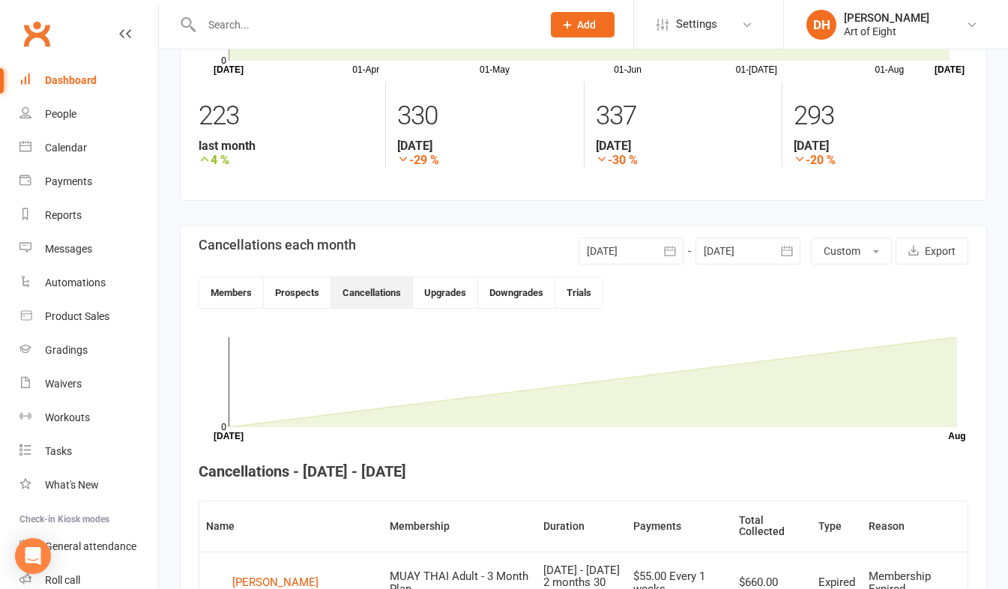
click at [669, 250] on icon "button" at bounding box center [669, 251] width 15 height 15
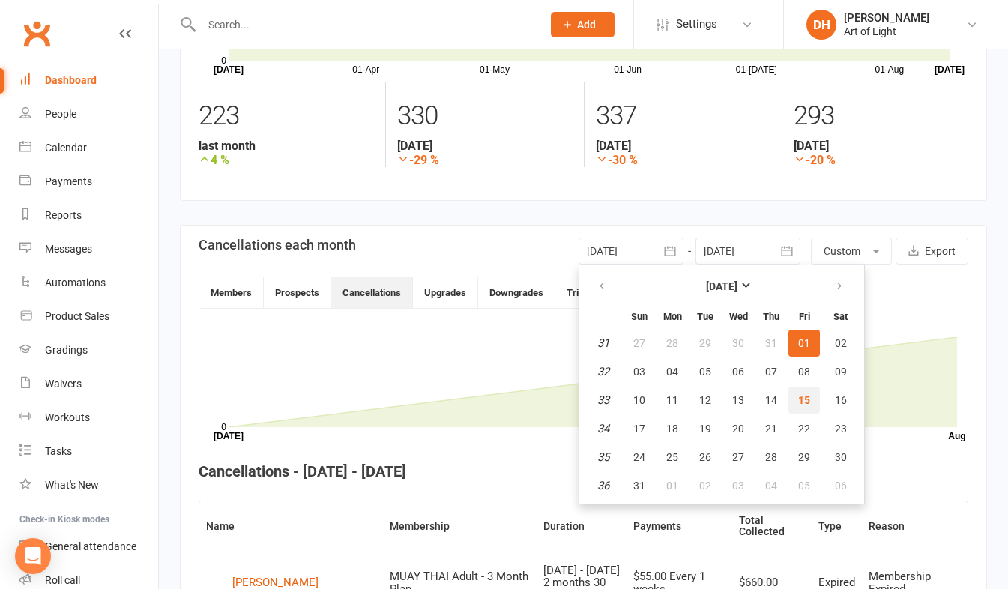
click at [801, 402] on span "15" at bounding box center [804, 400] width 12 height 12
type input "[DATE]"
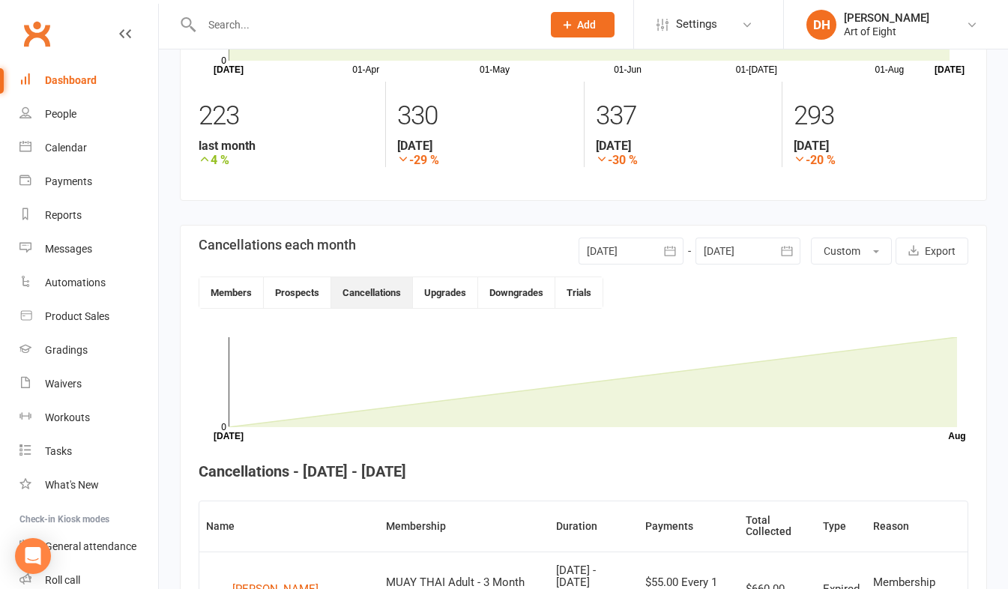
click at [784, 248] on icon "button" at bounding box center [786, 251] width 15 height 15
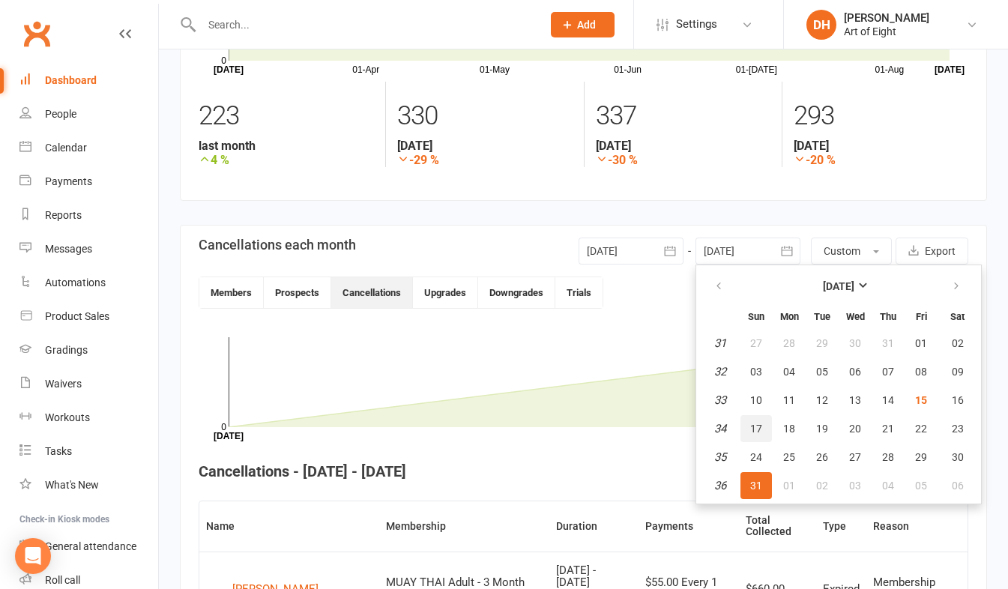
click at [757, 429] on span "17" at bounding box center [756, 429] width 12 height 12
type input "[DATE]"
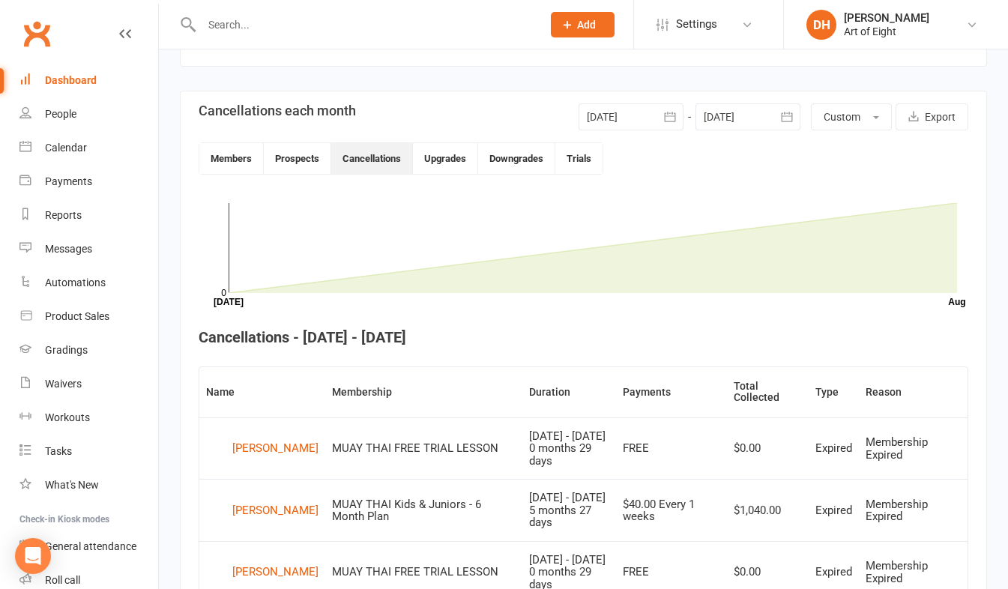
scroll to position [309, 0]
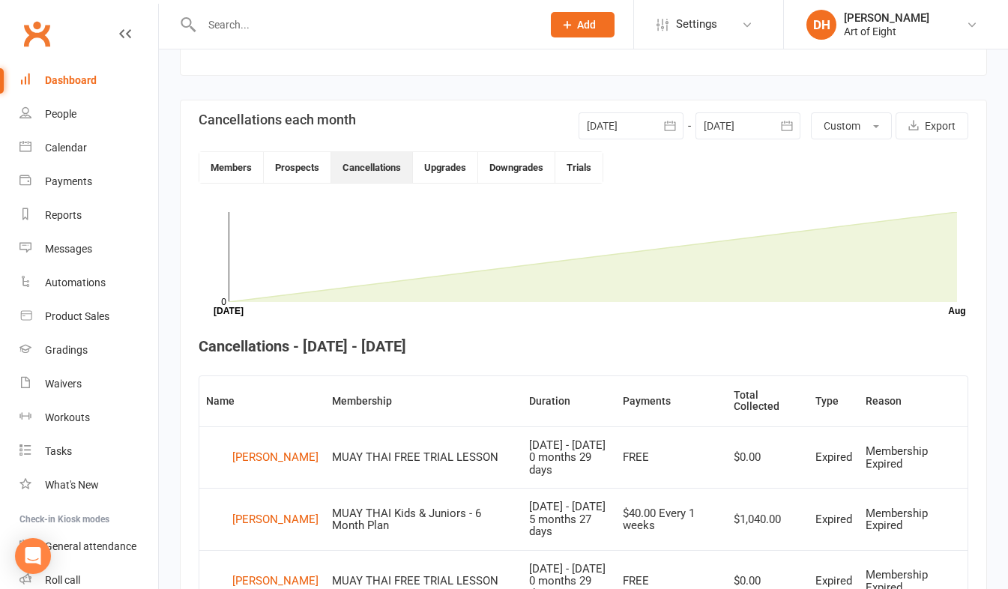
click at [69, 82] on div "Dashboard" at bounding box center [71, 80] width 52 height 12
